Goal: Task Accomplishment & Management: Manage account settings

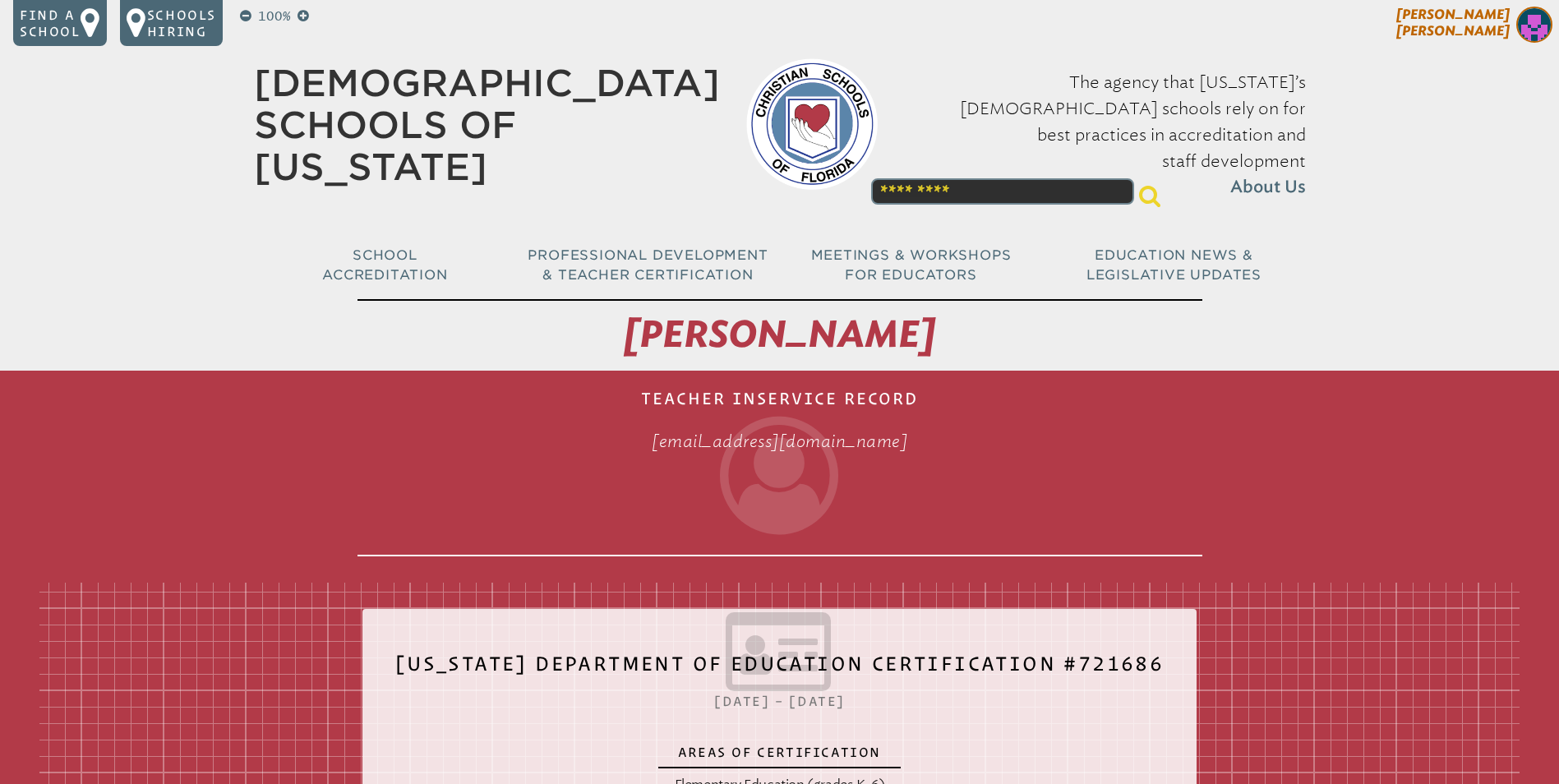
click at [1529, 34] on img at bounding box center [1535, 24] width 36 height 36
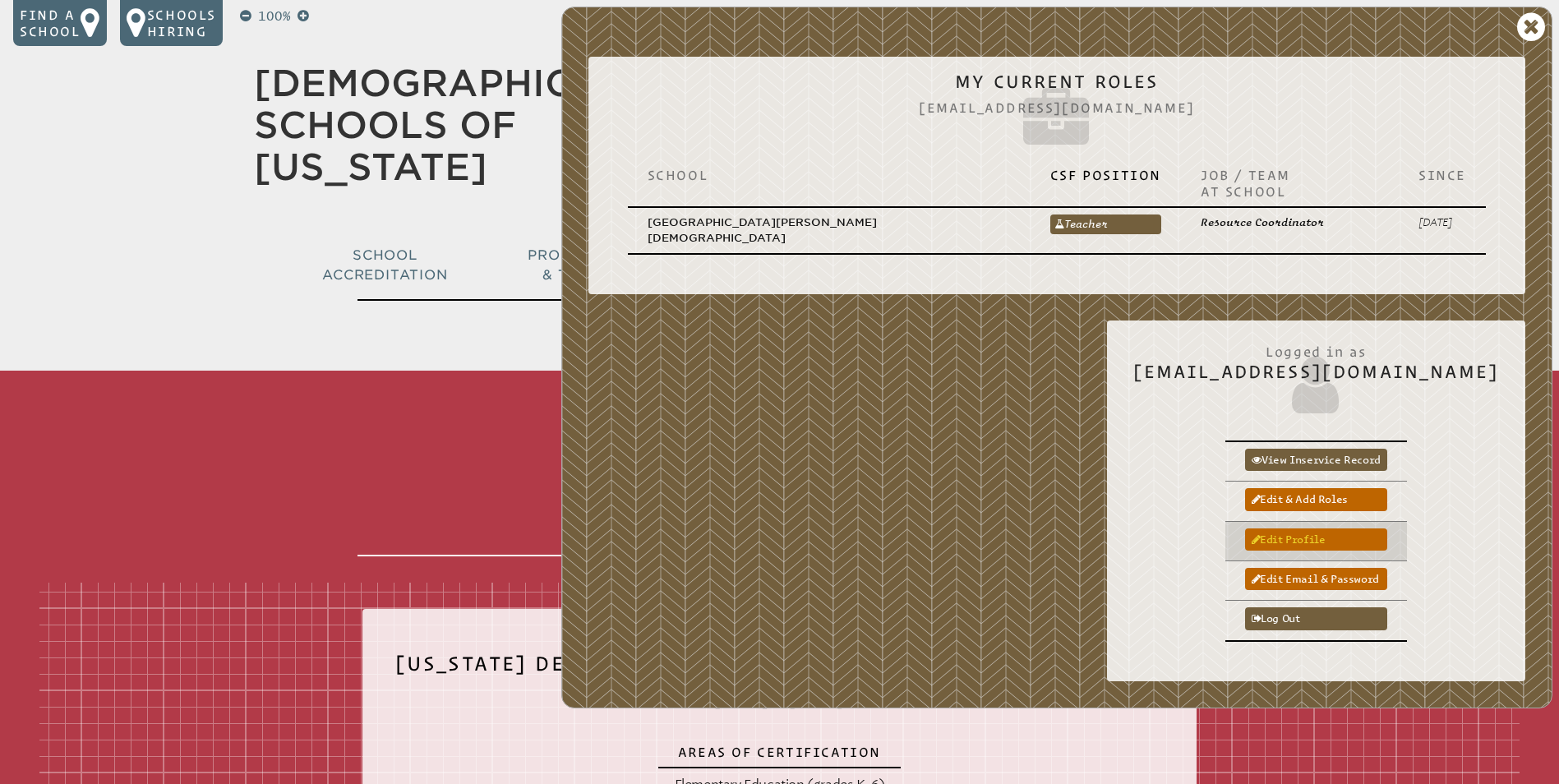
click at [1324, 529] on link "Edit profile" at bounding box center [1317, 540] width 143 height 23
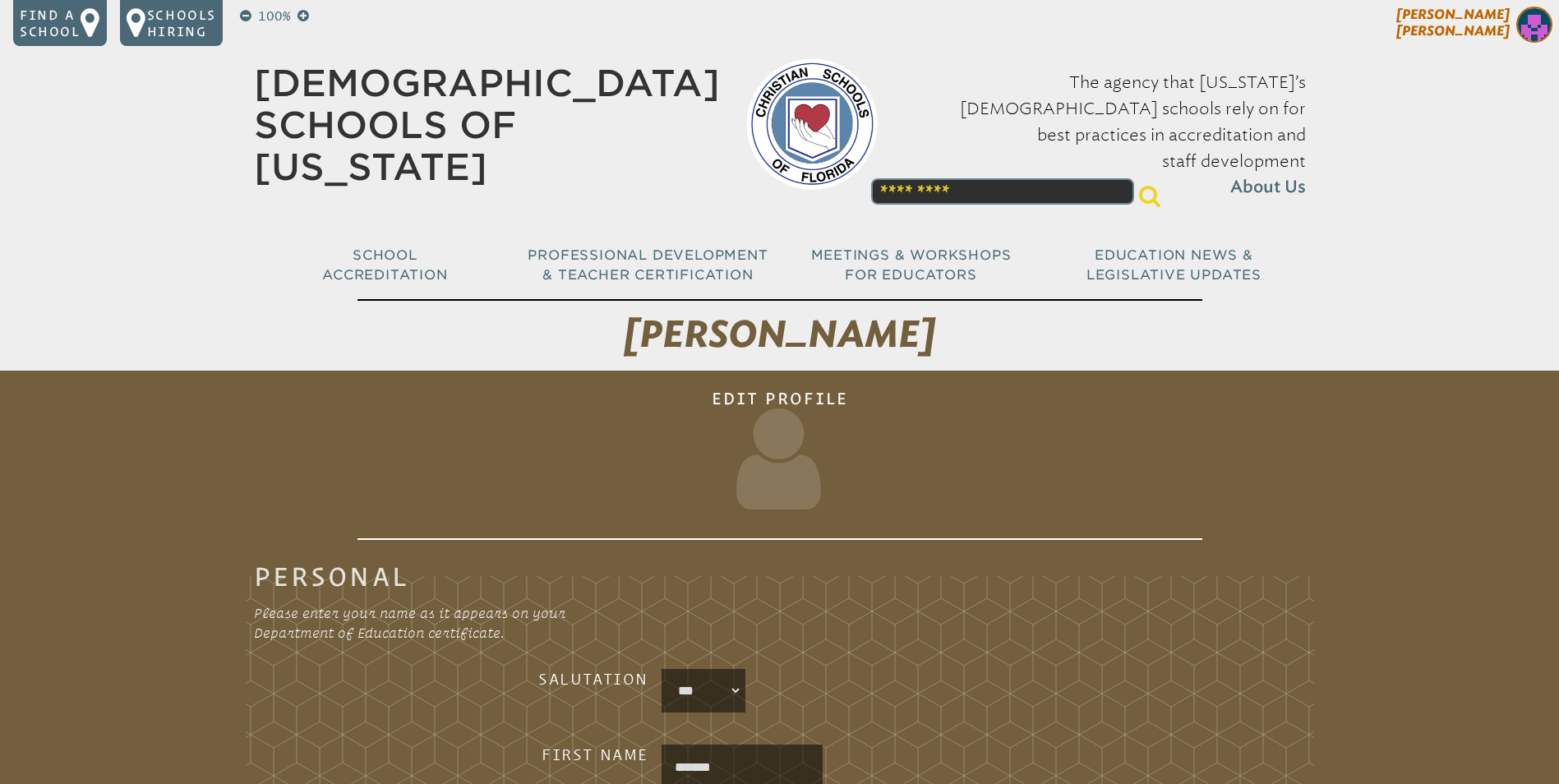
click at [1527, 31] on img at bounding box center [1535, 24] width 36 height 36
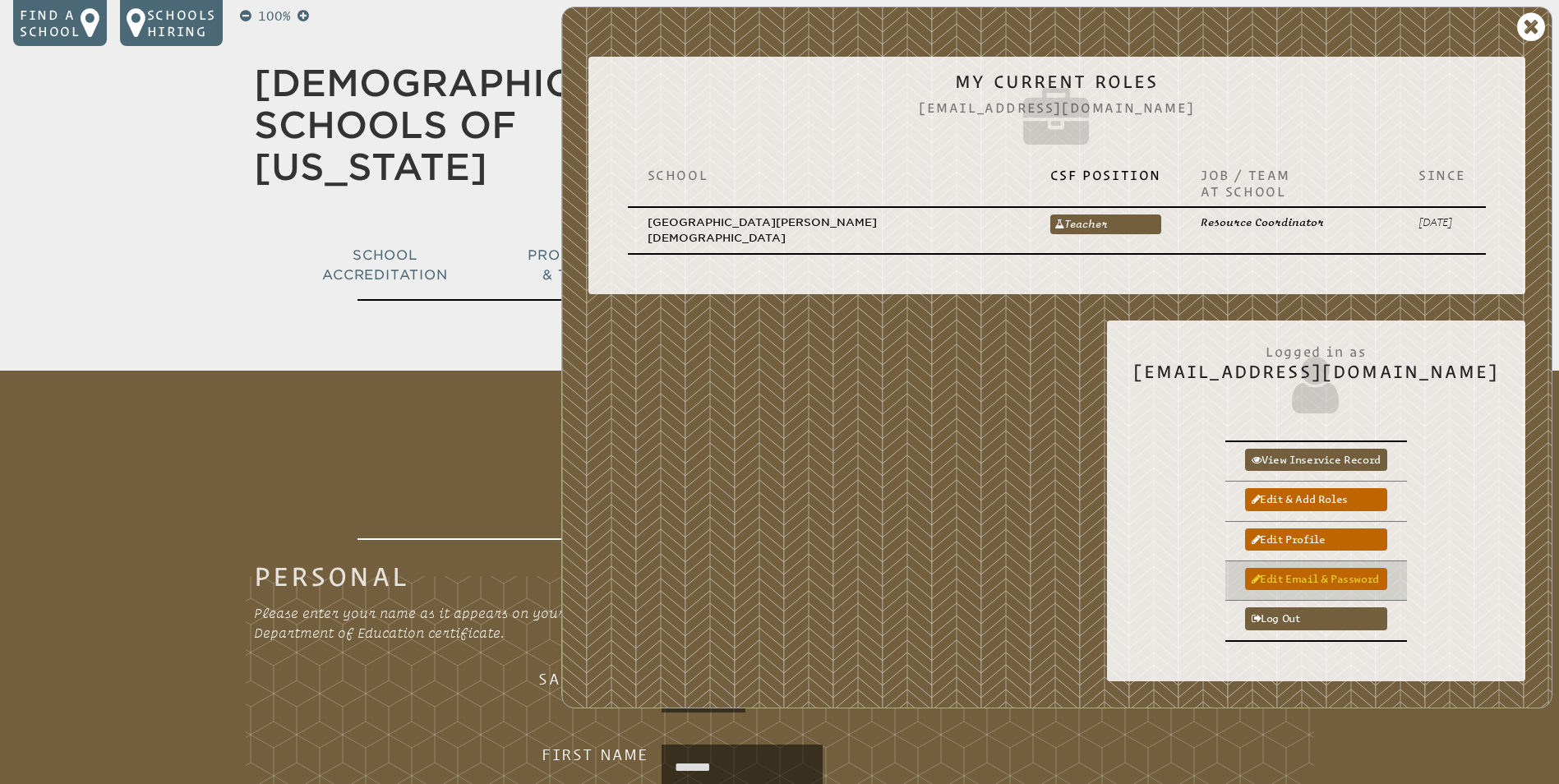
click at [1356, 567] on link "Edit email & password" at bounding box center [1317, 578] width 143 height 23
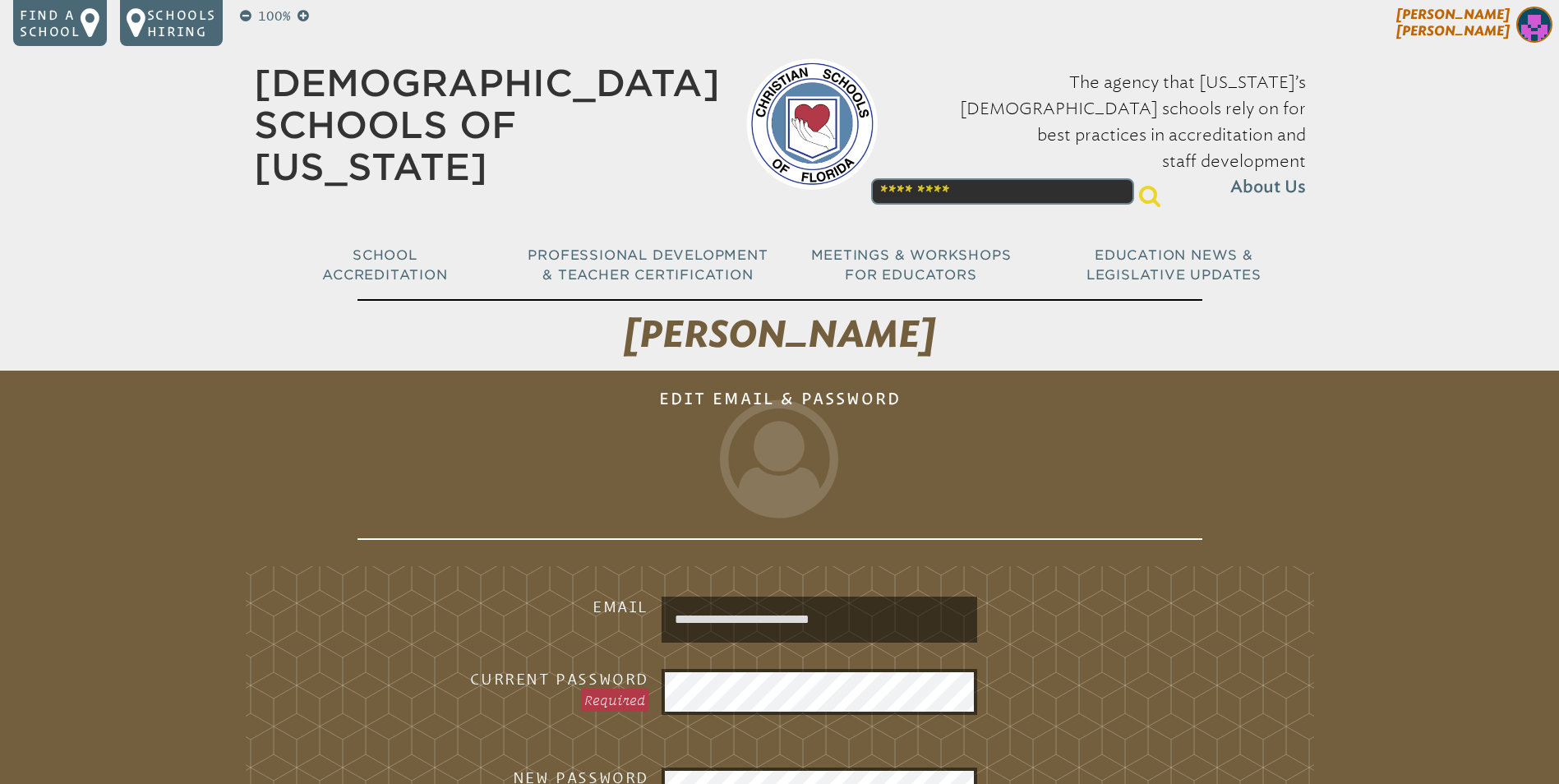
click at [1527, 35] on img at bounding box center [1535, 24] width 36 height 36
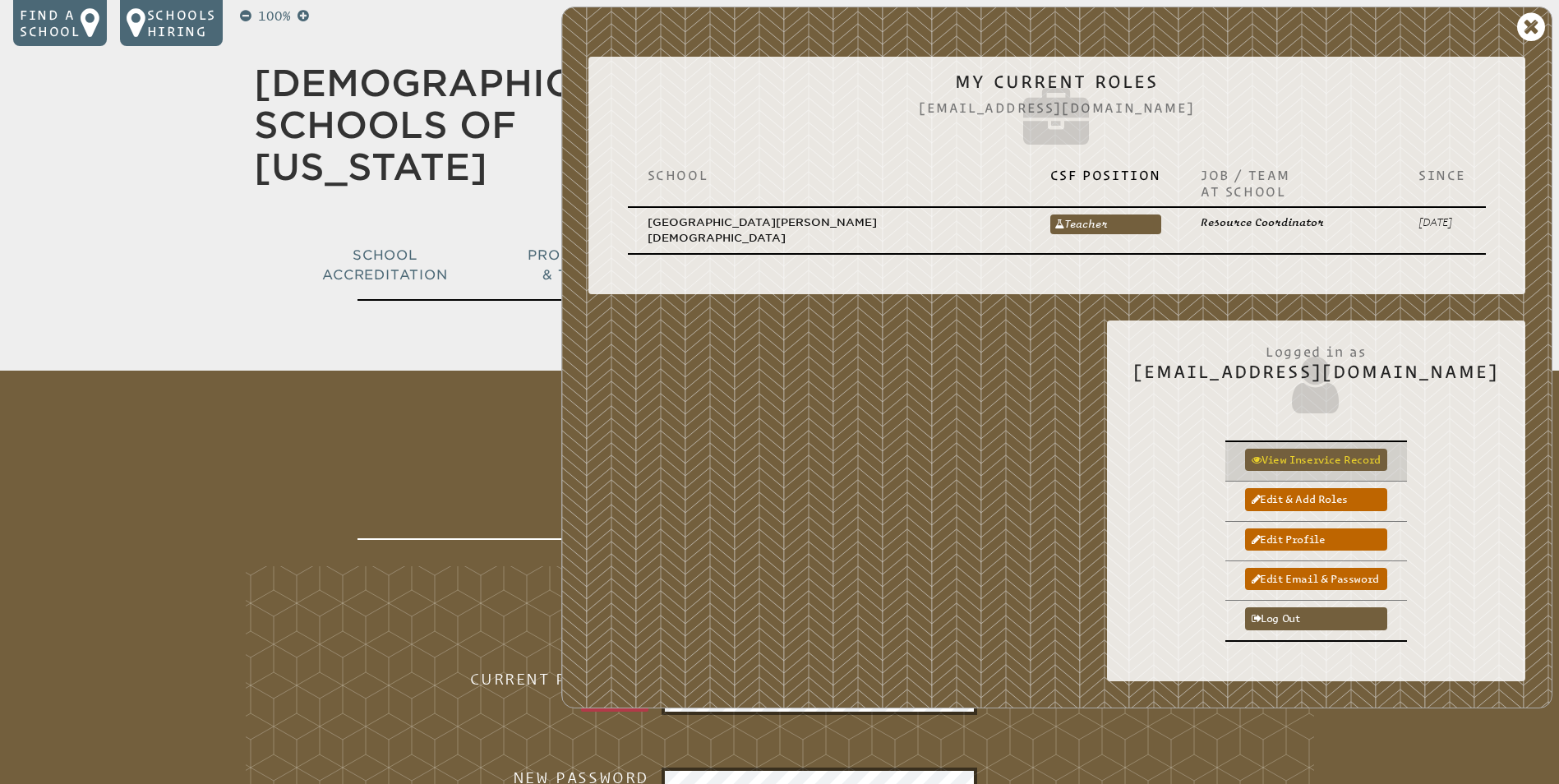
click at [1339, 448] on link "View inservice record" at bounding box center [1317, 459] width 143 height 23
